Goal: Task Accomplishment & Management: Manage account settings

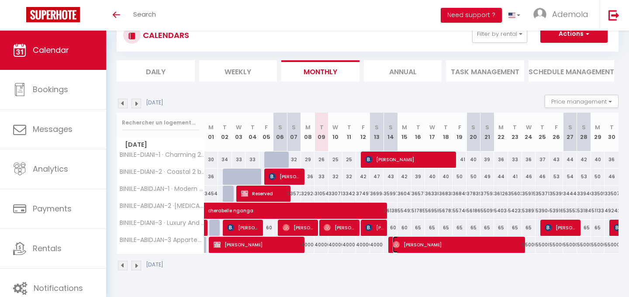
click at [445, 242] on span "[PERSON_NAME]" at bounding box center [458, 244] width 131 height 17
select select "OK"
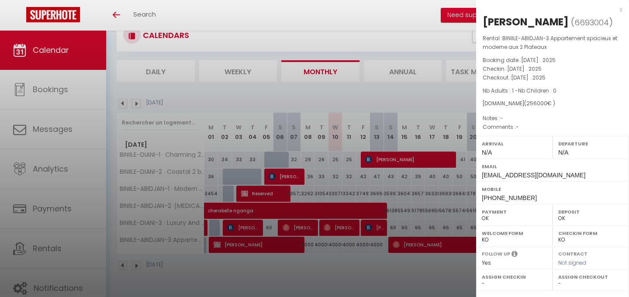
click at [419, 262] on div at bounding box center [314, 148] width 629 height 297
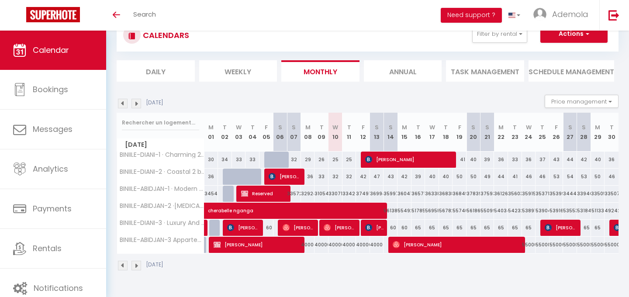
click at [364, 174] on div "42" at bounding box center [363, 177] width 14 height 16
type input "42"
type input "[DATE]"
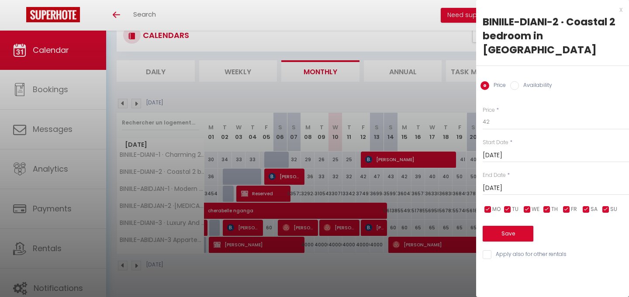
click at [514, 81] on input "Availability" at bounding box center [514, 85] width 9 height 9
radio input "true"
radio input "false"
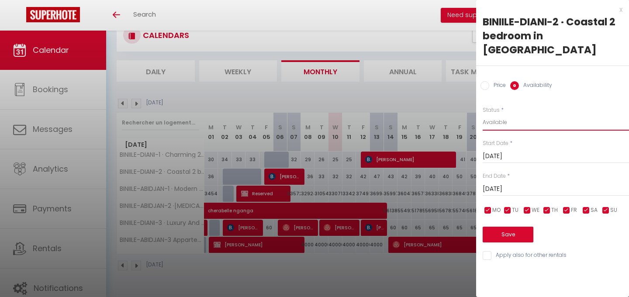
click at [497, 114] on select "Available Disabled" at bounding box center [556, 122] width 146 height 17
select select "0"
click at [483, 114] on select "Available Disabled" at bounding box center [556, 122] width 146 height 17
click at [497, 227] on button "Save" at bounding box center [508, 235] width 51 height 16
